Goal: Book appointment/travel/reservation

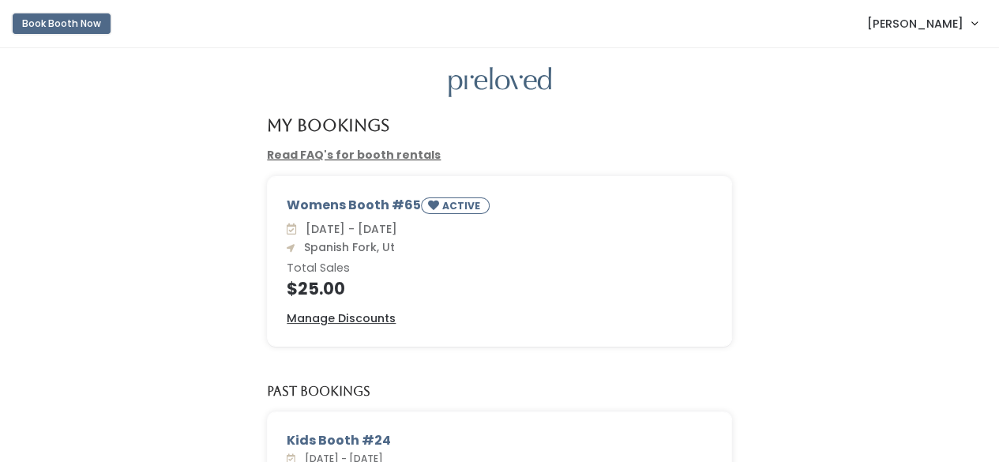
click at [62, 31] on button "Book Booth Now" at bounding box center [62, 23] width 98 height 21
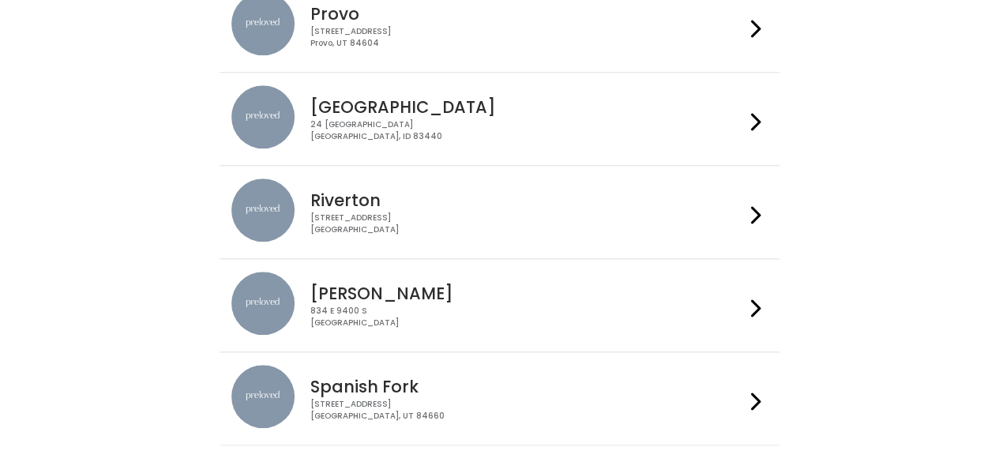
scroll to position [632, 0]
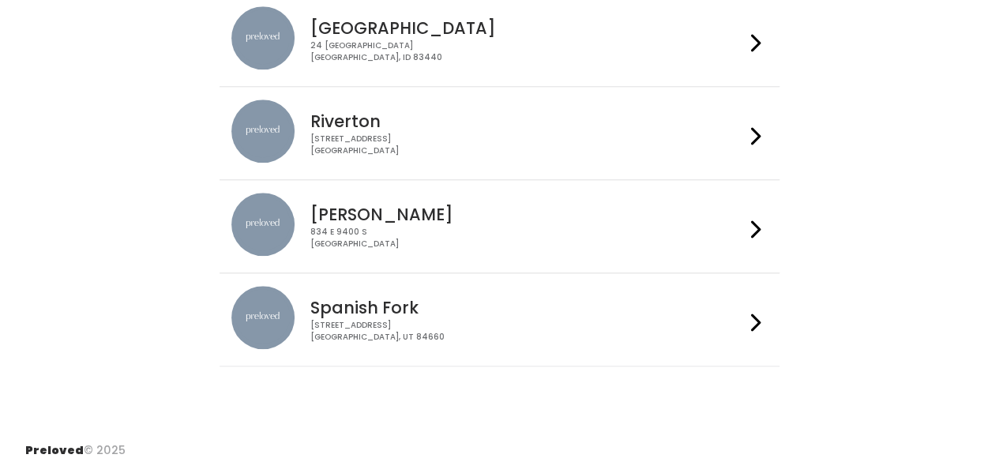
click at [356, 320] on div "244 N Main St Spanish Fork, UT 84660" at bounding box center [527, 331] width 434 height 23
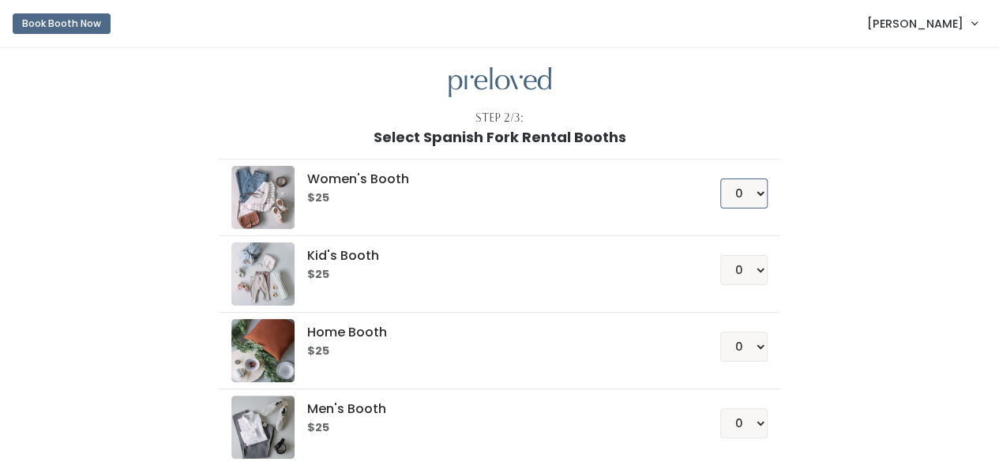
click at [749, 193] on select "0 1 2 3 4" at bounding box center [743, 193] width 47 height 30
select select "1"
click at [721, 178] on select "0 1 2 3 4" at bounding box center [743, 193] width 47 height 30
click at [828, 206] on div "Women's Booth $25 0 1 2 3 4 Kid's Booth $25 0 1 2 3 4 0" at bounding box center [500, 331] width 869 height 373
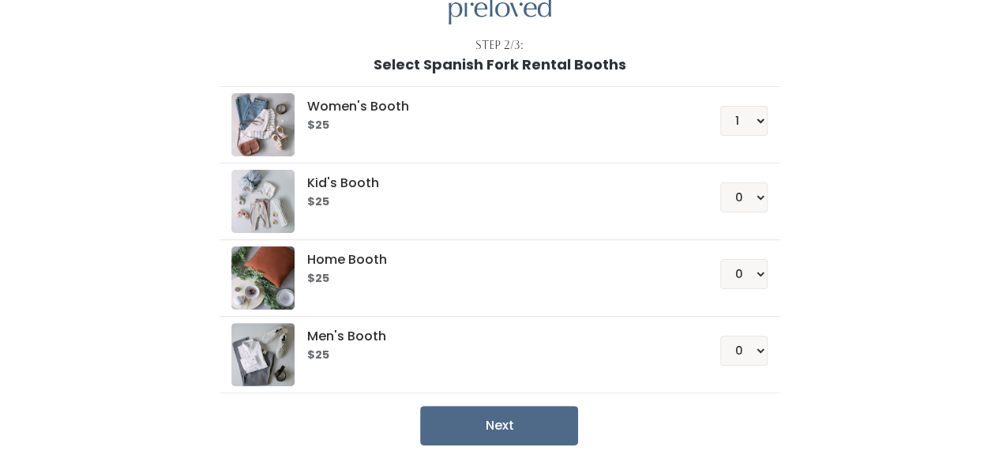
scroll to position [131, 0]
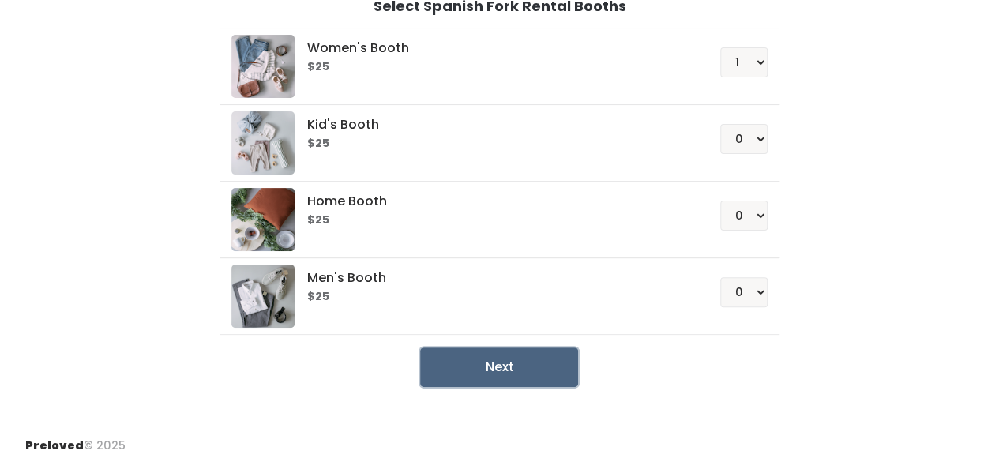
click at [493, 355] on button "Next" at bounding box center [499, 367] width 158 height 39
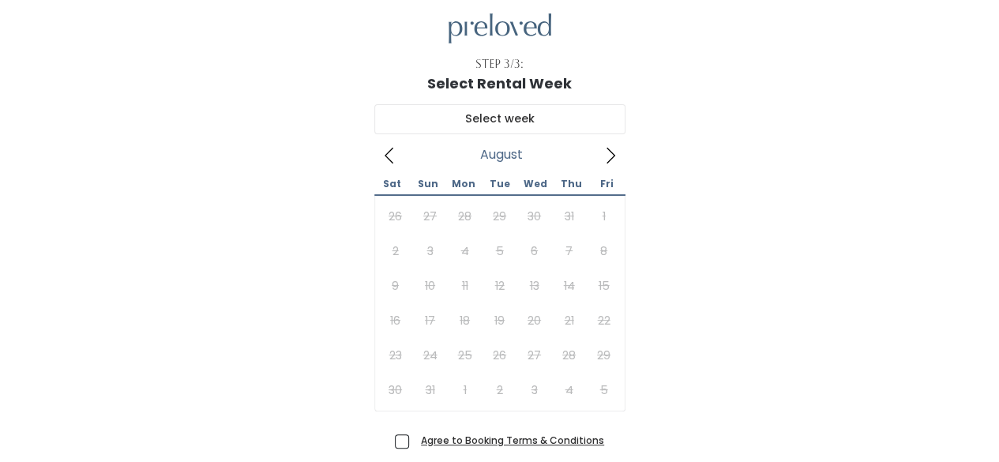
scroll to position [79, 0]
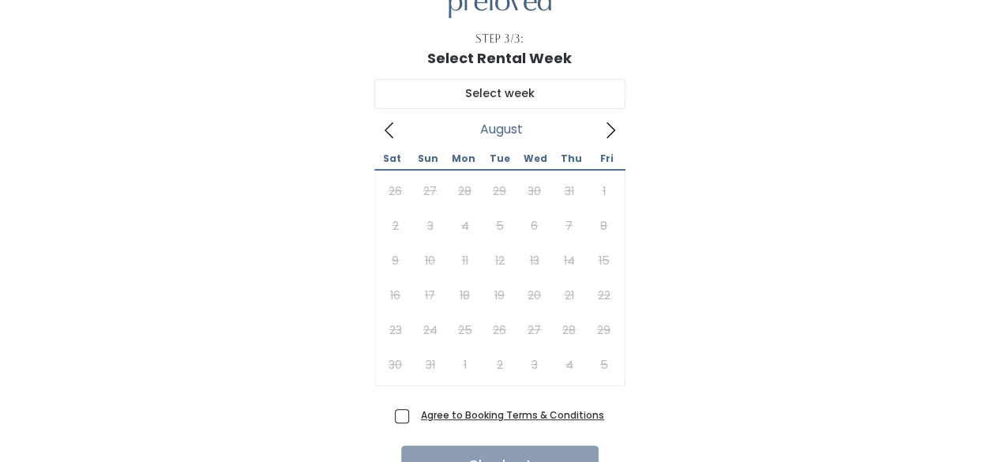
click at [606, 124] on icon at bounding box center [610, 130] width 17 height 17
